Goal: Transaction & Acquisition: Subscribe to service/newsletter

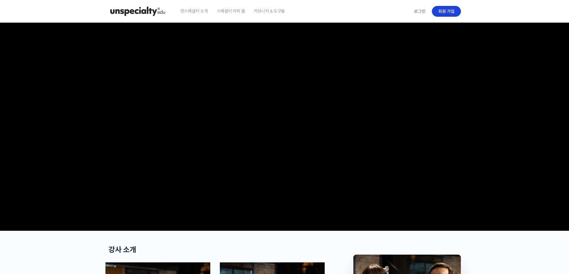
click at [447, 10] on link "회원 가입" at bounding box center [446, 11] width 29 height 11
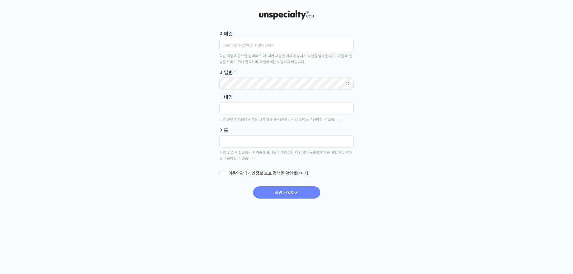
click at [258, 76] on label "비밀번호" at bounding box center [286, 73] width 134 height 8
drag, startPoint x: 281, startPoint y: 264, endPoint x: 267, endPoint y: 274, distance: 17.5
click at [282, 263] on div "회원 가입하기 or 로그인 이메일 학습 과정에 중요한 업데이트(예: 내가 제출한 과제에 강사가 의견을 남겼을 때)가 있을 때 알림을 드리기 위…" at bounding box center [286, 137] width 573 height 274
click at [471, 156] on div "회원 가입하기 or 로그인 이메일 학습 과정에 중요한 업데이트(예: 내가 제출한 과제에 강사가 의견을 남겼을 때)가 있을 때 알림을 드리기 위…" at bounding box center [286, 109] width 573 height 219
